Goal: Navigation & Orientation: Find specific page/section

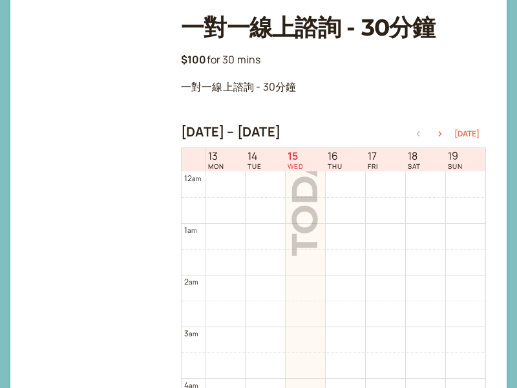
scroll to position [415, 0]
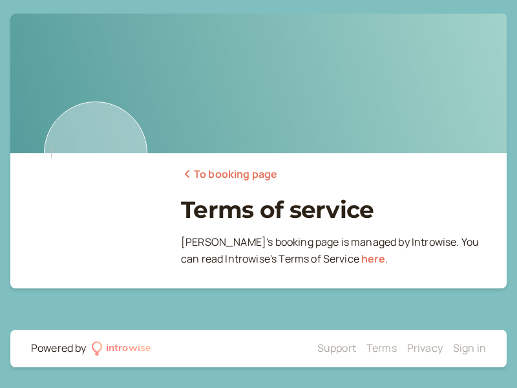
scroll to position [7, 0]
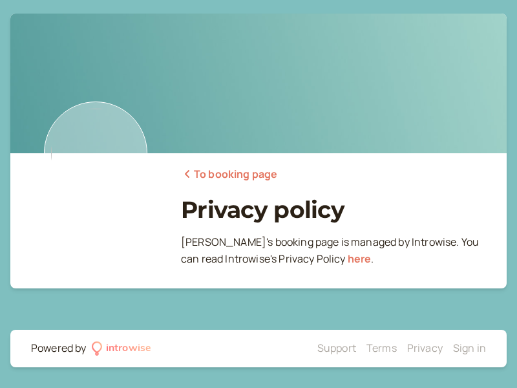
scroll to position [7, 0]
